Goal: Task Accomplishment & Management: Complete application form

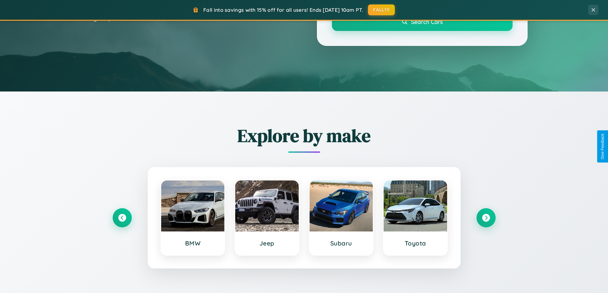
scroll to position [275, 0]
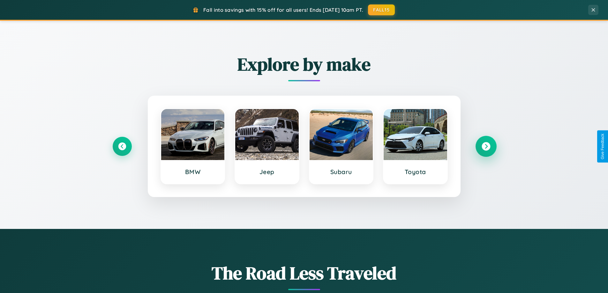
click at [486, 147] on icon at bounding box center [486, 146] width 9 height 9
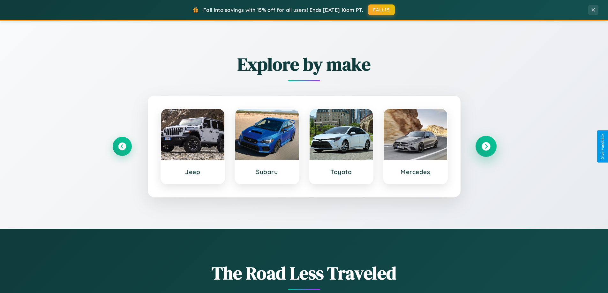
click at [486, 147] on icon at bounding box center [486, 146] width 9 height 9
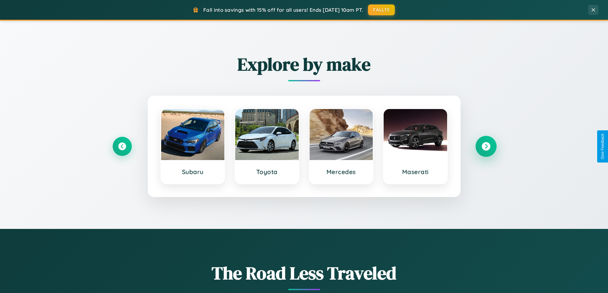
click at [486, 147] on icon at bounding box center [486, 146] width 9 height 9
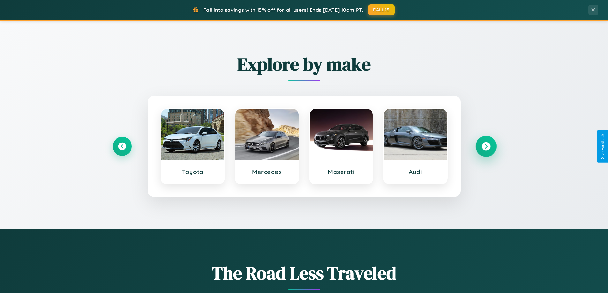
click at [486, 147] on icon at bounding box center [486, 146] width 9 height 9
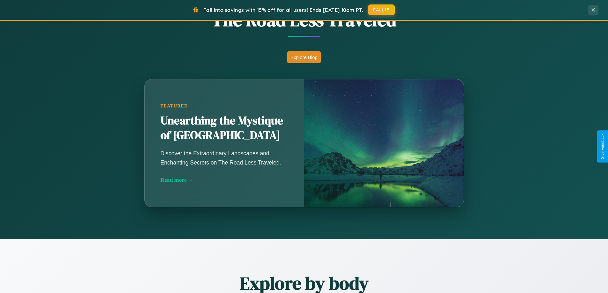
scroll to position [1229, 0]
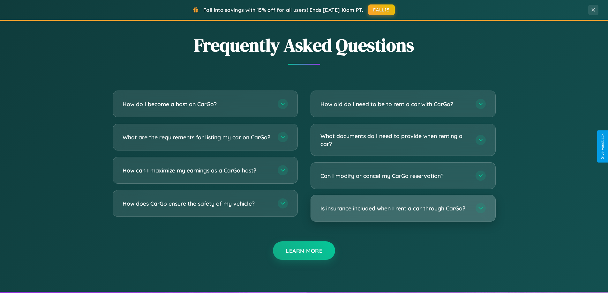
click at [403, 209] on h3 "Is insurance included when I rent a car through CarGo?" at bounding box center [395, 209] width 149 height 8
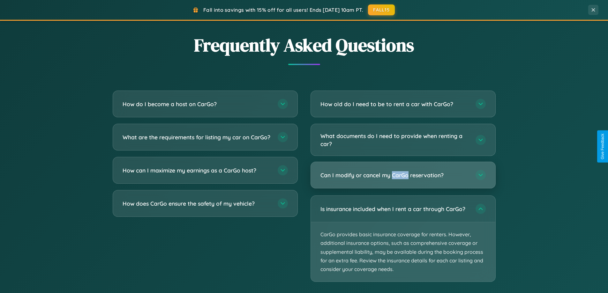
click at [403, 176] on h3 "Can I modify or cancel my CarGo reservation?" at bounding box center [395, 175] width 149 height 8
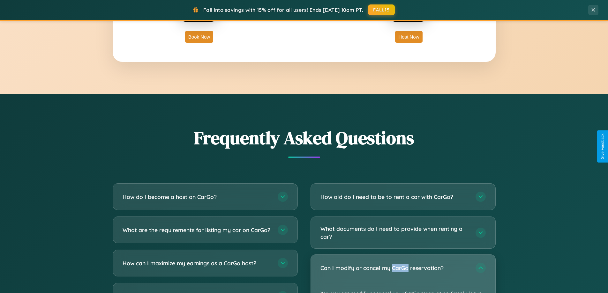
scroll to position [1026, 0]
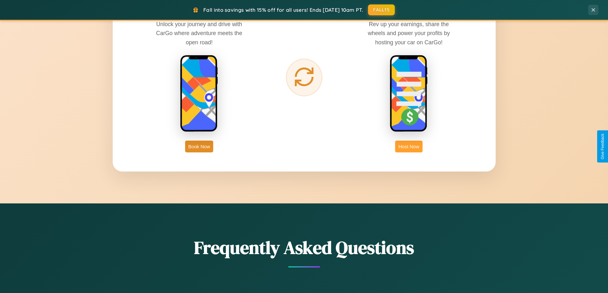
click at [409, 147] on button "Host Now" at bounding box center [408, 147] width 27 height 12
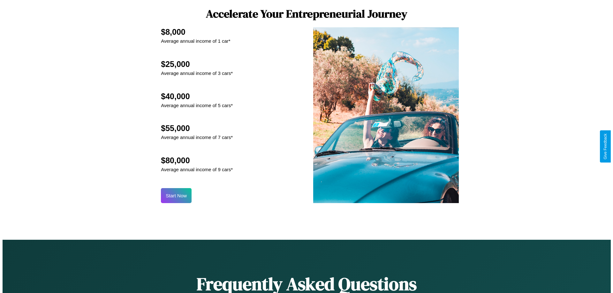
scroll to position [666, 0]
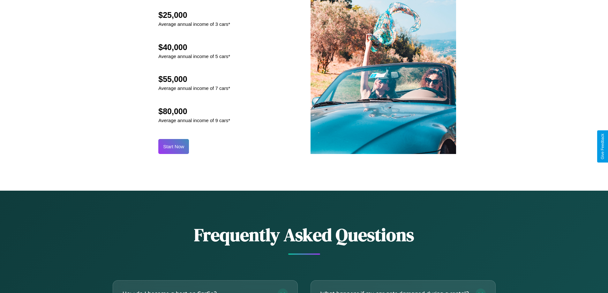
click at [174, 147] on button "Start Now" at bounding box center [173, 146] width 31 height 15
